Goal: Transaction & Acquisition: Download file/media

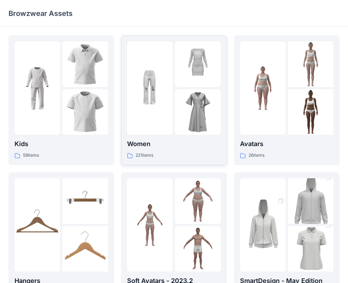
click at [182, 106] on img at bounding box center [198, 112] width 46 height 46
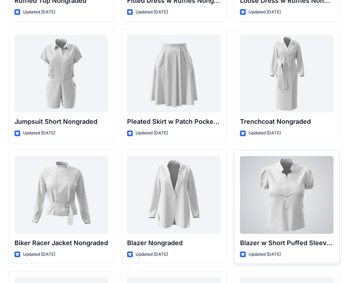
scroll to position [7128, 0]
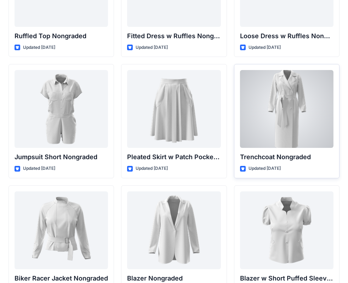
click at [265, 125] on div at bounding box center [286, 109] width 93 height 78
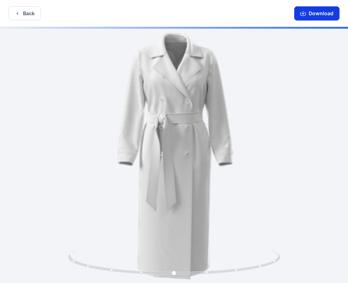
click at [316, 18] on button "Download" at bounding box center [316, 13] width 45 height 14
click at [311, 8] on button "Download" at bounding box center [316, 13] width 45 height 14
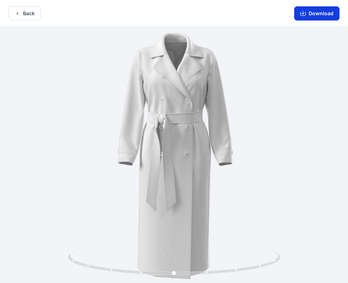
click at [328, 16] on button "Download" at bounding box center [316, 13] width 45 height 14
click at [313, 15] on button "Download" at bounding box center [316, 13] width 45 height 14
